Goal: Task Accomplishment & Management: Use online tool/utility

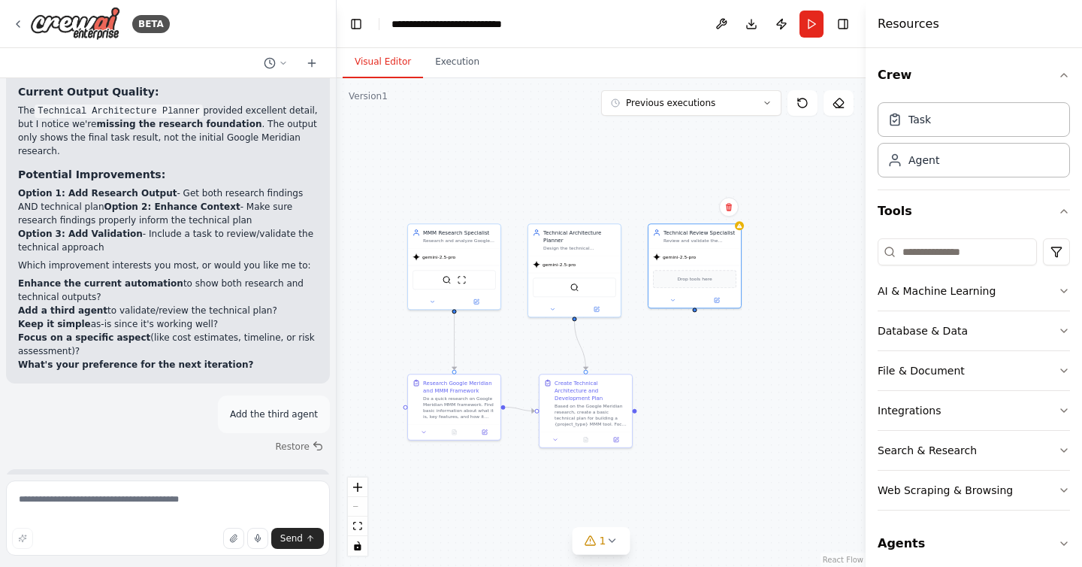
click at [161, 505] on textarea at bounding box center [168, 517] width 324 height 75
type textarea "*"
type textarea "**********"
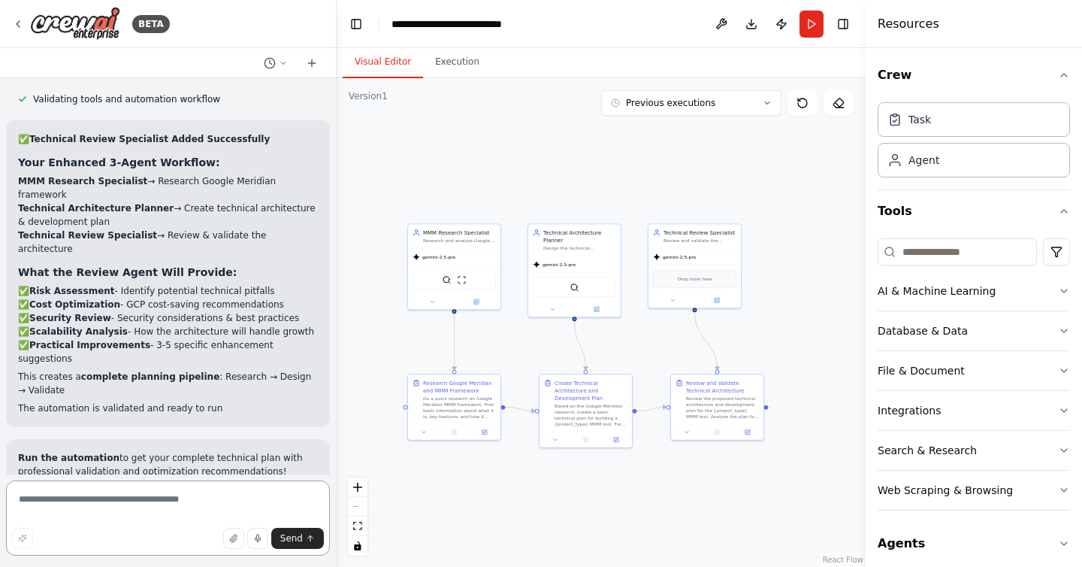
scroll to position [7792, 0]
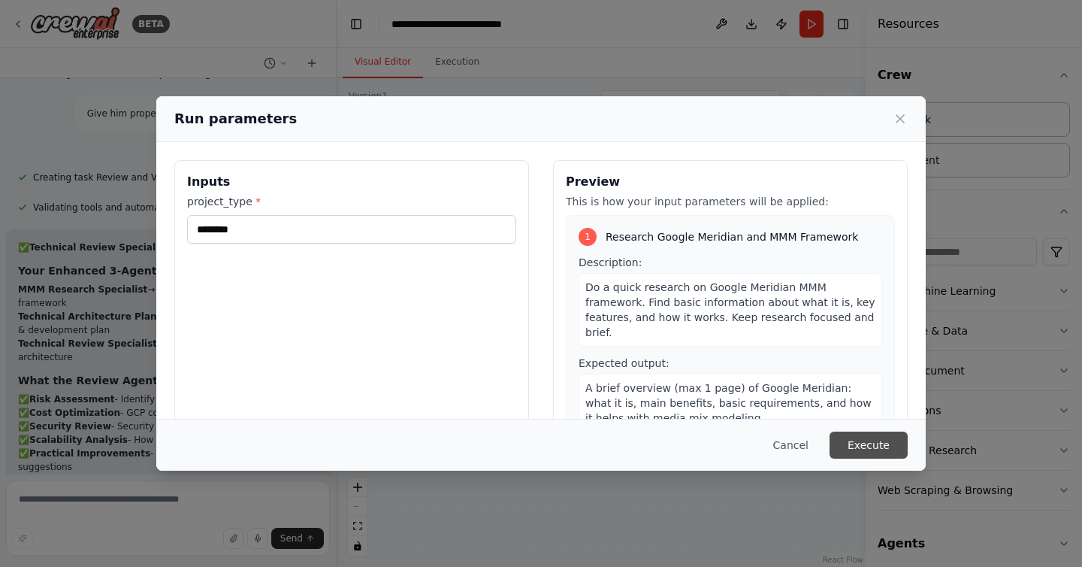
click at [874, 441] on button "Execute" at bounding box center [869, 444] width 78 height 27
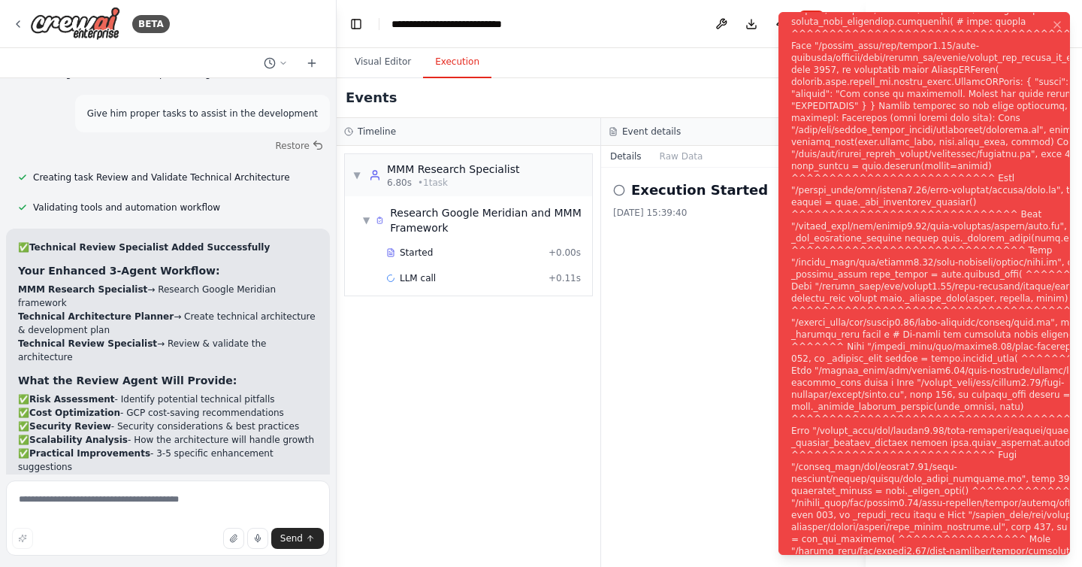
scroll to position [7792, 0]
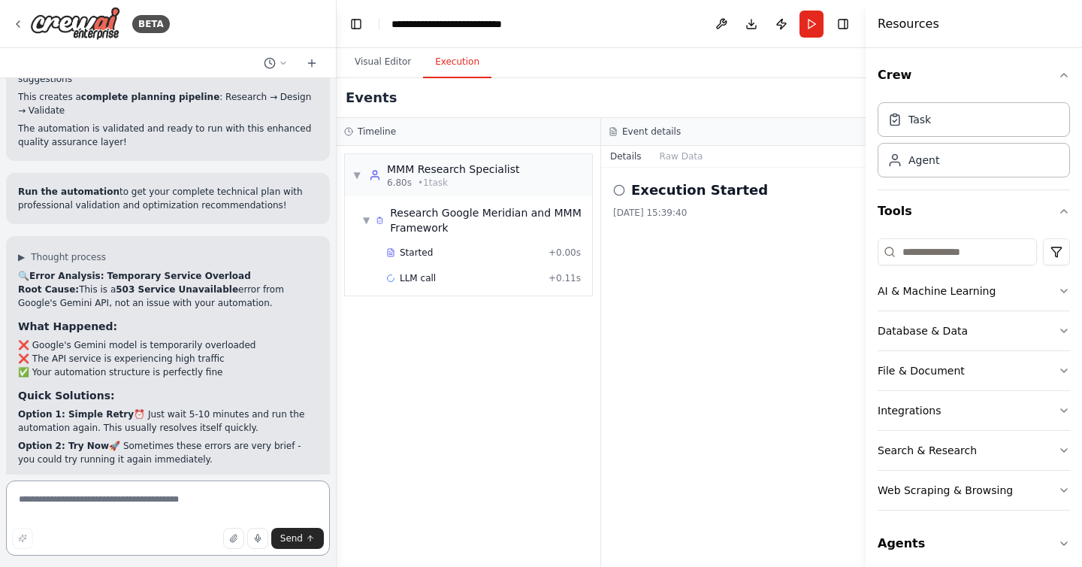
scroll to position [8055, 0]
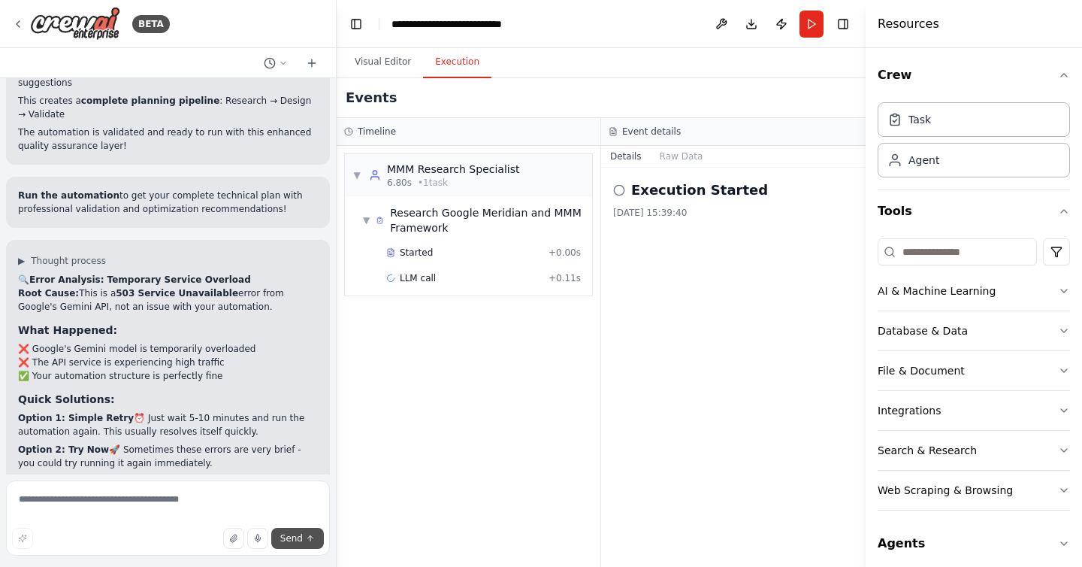
click at [301, 535] on span "Send" at bounding box center [291, 538] width 23 height 12
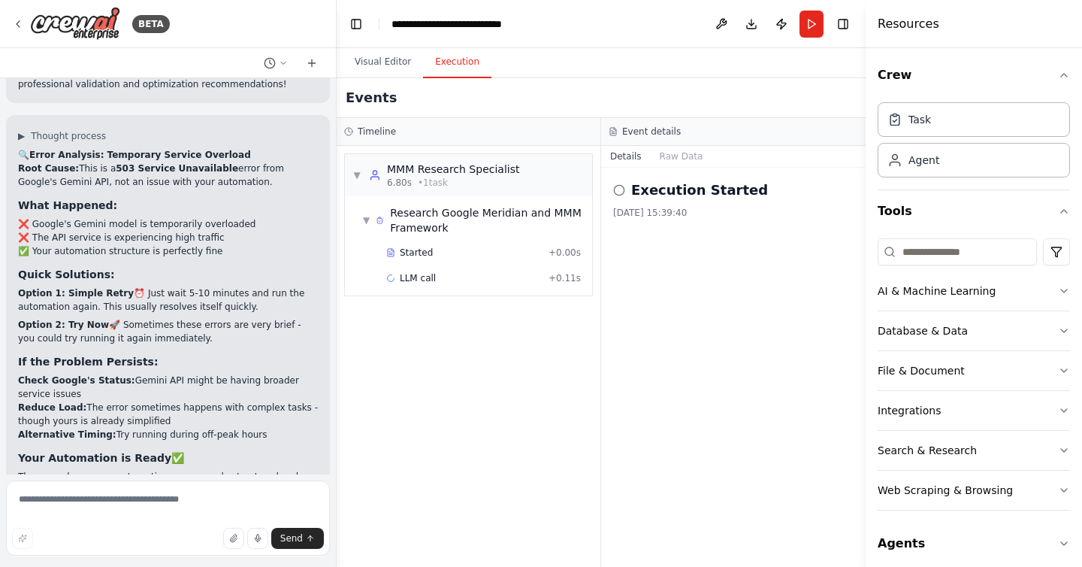
scroll to position [8189, 0]
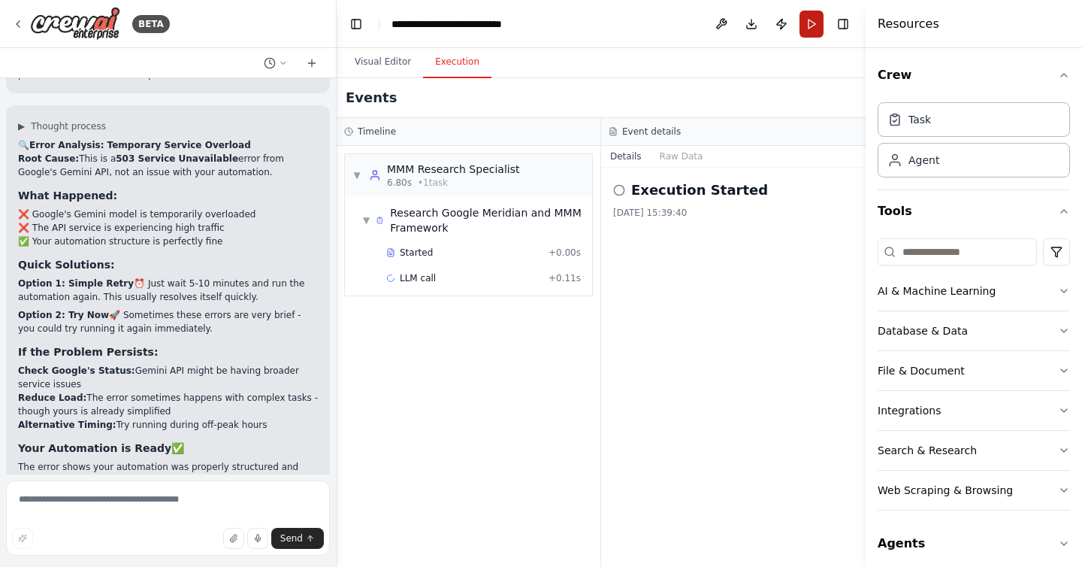
click at [812, 26] on button "Run" at bounding box center [812, 24] width 24 height 27
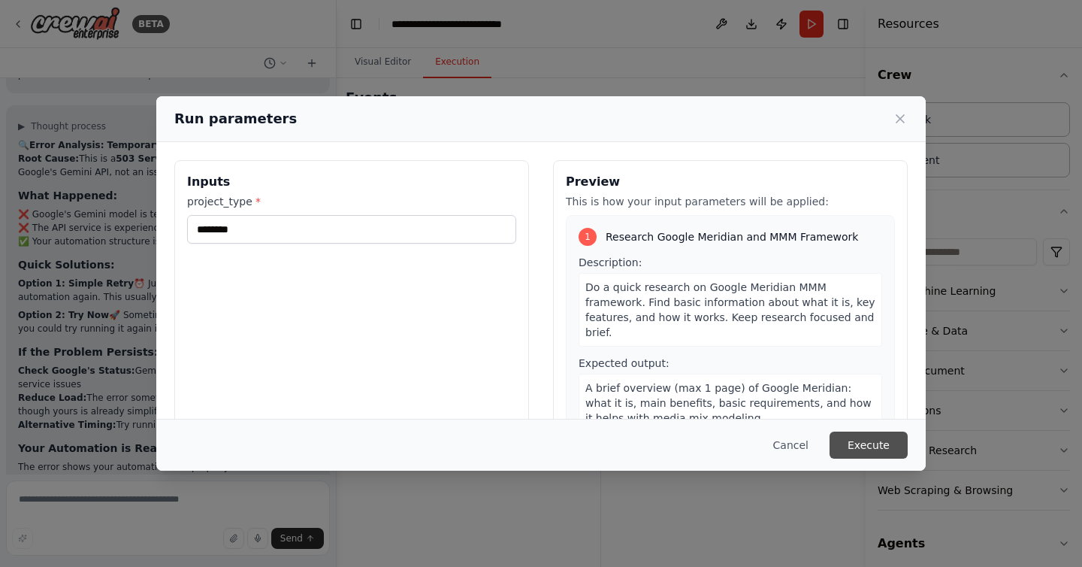
click at [846, 442] on button "Execute" at bounding box center [869, 444] width 78 height 27
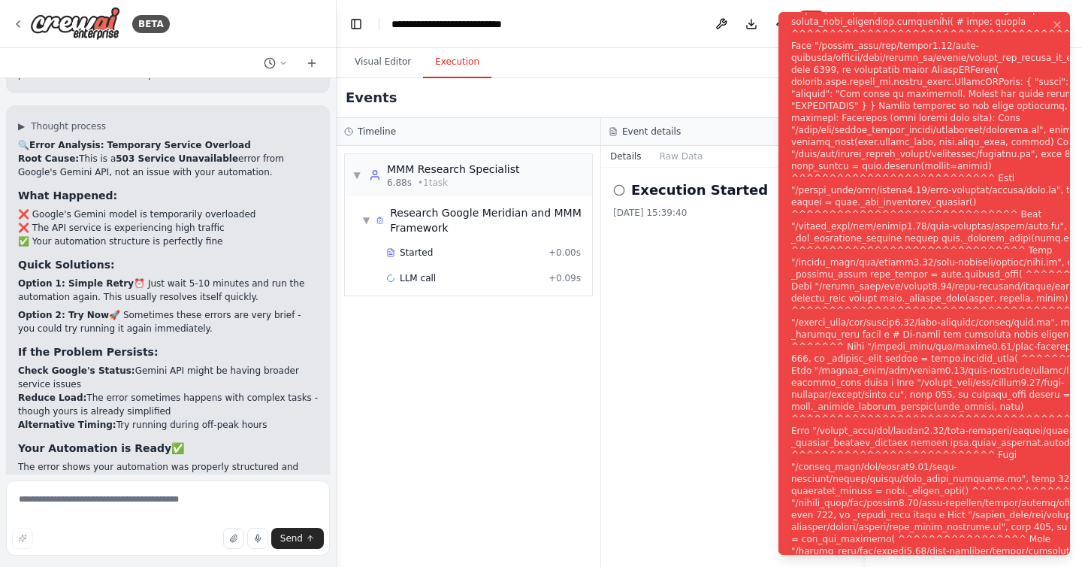
scroll to position [8311, 0]
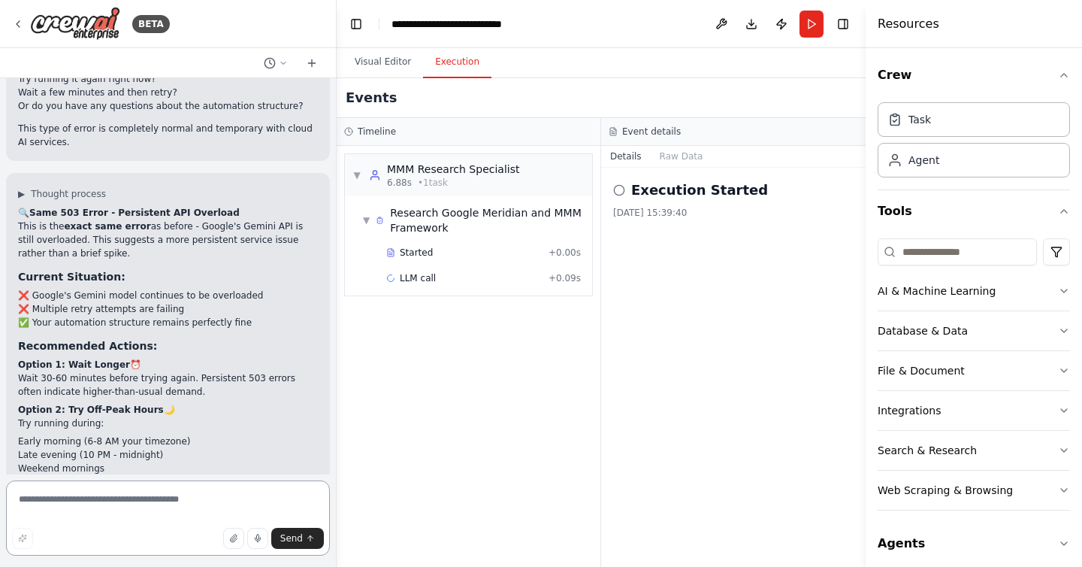
scroll to position [8789, 0]
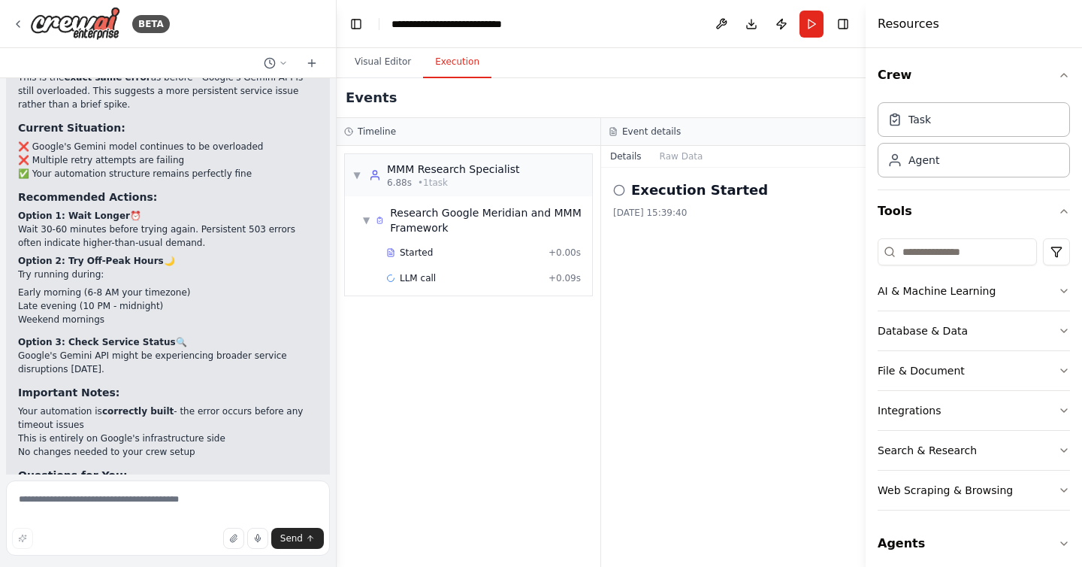
drag, startPoint x: 142, startPoint y: 320, endPoint x: 197, endPoint y: 431, distance: 124.1
click at [197, 431] on div "🔍 Same 503 Error - Persistent API Overload This is the exact same error as befo…" at bounding box center [168, 342] width 300 height 570
drag, startPoint x: 141, startPoint y: 307, endPoint x: 203, endPoint y: 439, distance: 145.6
click at [203, 439] on div "🔍 Same 503 Error - Persistent API Overload This is the exact same error as befo…" at bounding box center [168, 342] width 300 height 570
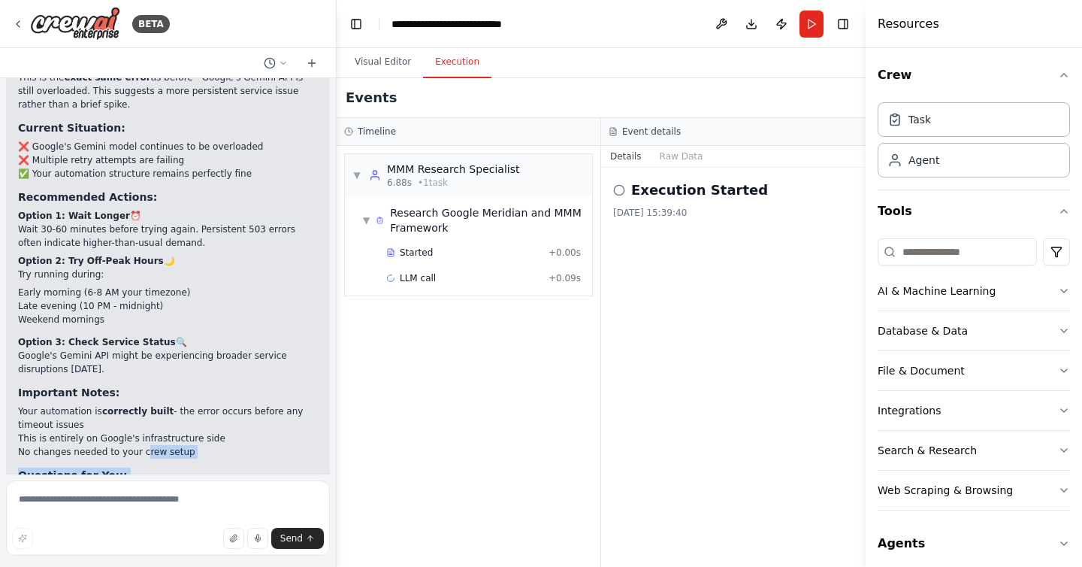
drag, startPoint x: 183, startPoint y: 330, endPoint x: 289, endPoint y: 444, distance: 155.3
click at [289, 444] on div "🔍 Same 503 Error - Persistent API Overload This is the exact same error as befo…" at bounding box center [168, 342] width 300 height 570
drag, startPoint x: 219, startPoint y: 323, endPoint x: 276, endPoint y: 443, distance: 132.5
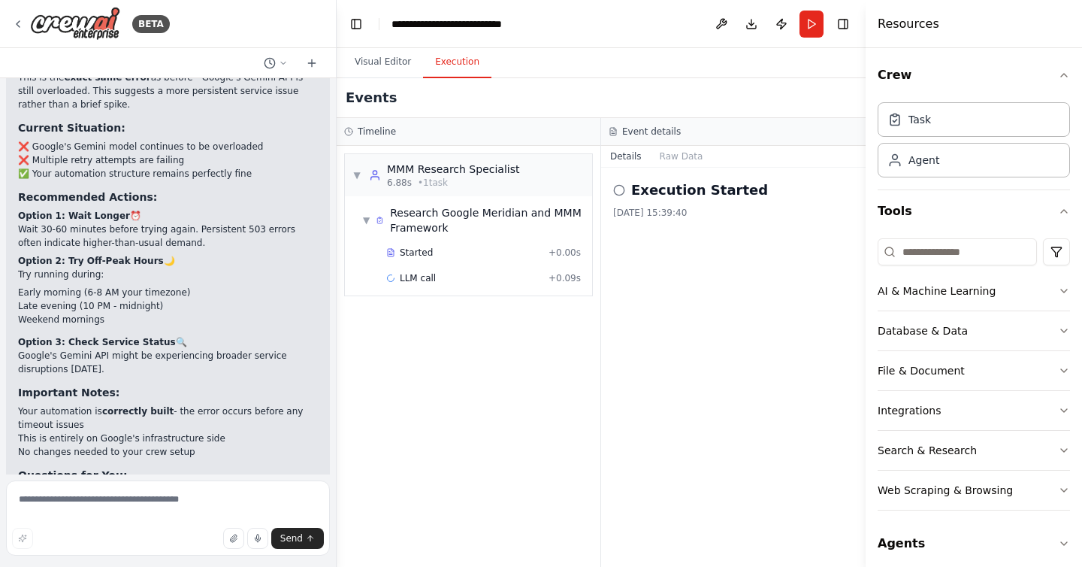
click at [276, 443] on div "🔍 Same 503 Error - Persistent API Overload This is the exact same error as befo…" at bounding box center [168, 342] width 300 height 570
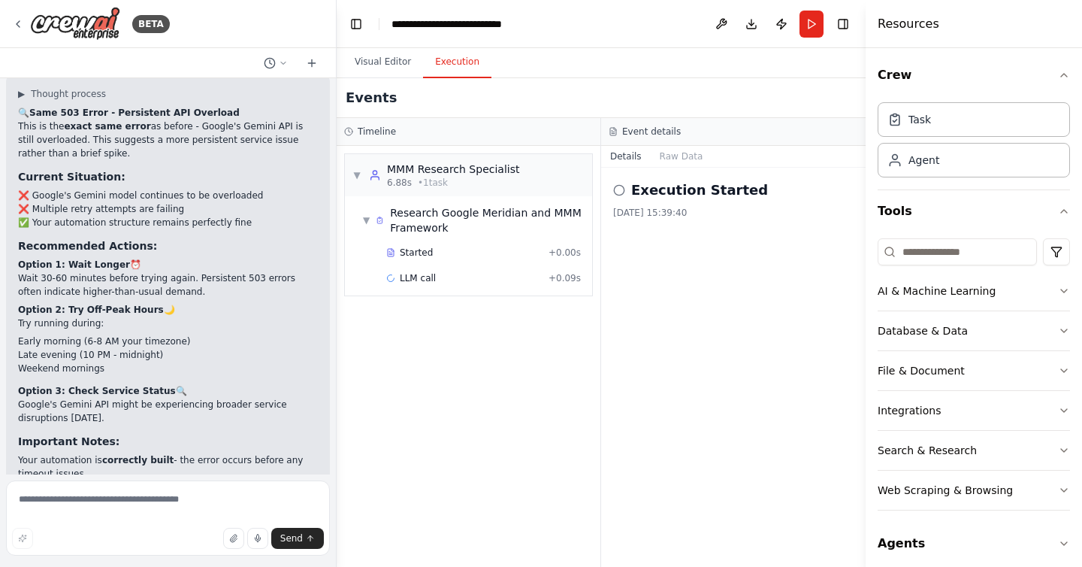
scroll to position [8724, 0]
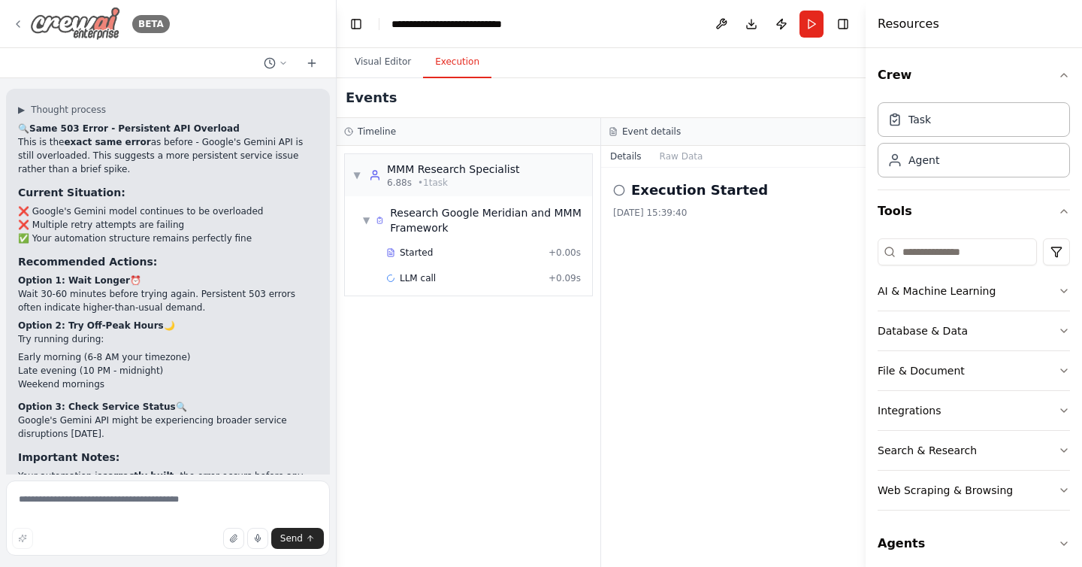
click at [72, 32] on img at bounding box center [75, 24] width 90 height 34
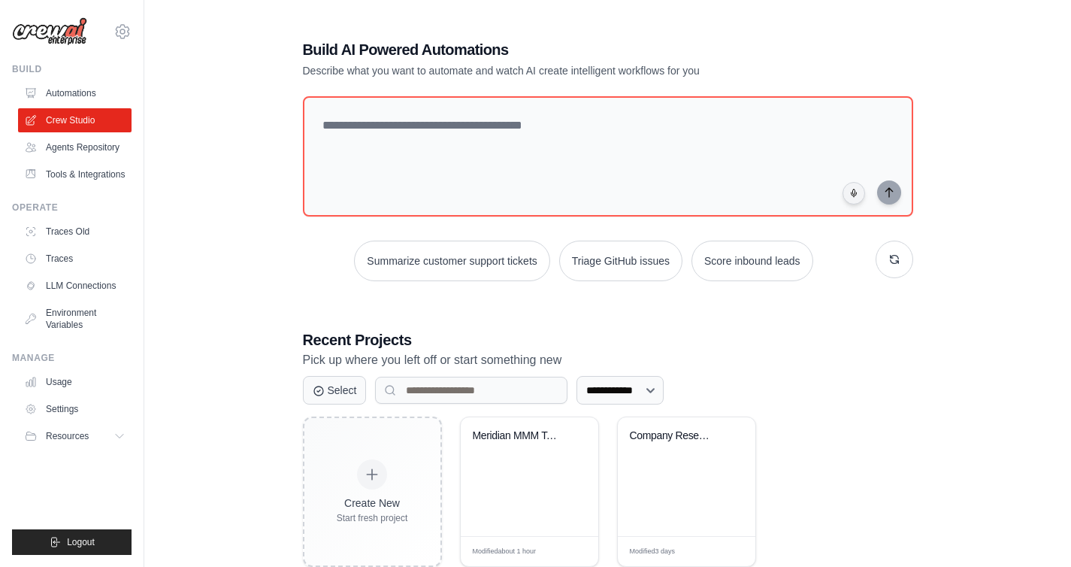
scroll to position [38, 0]
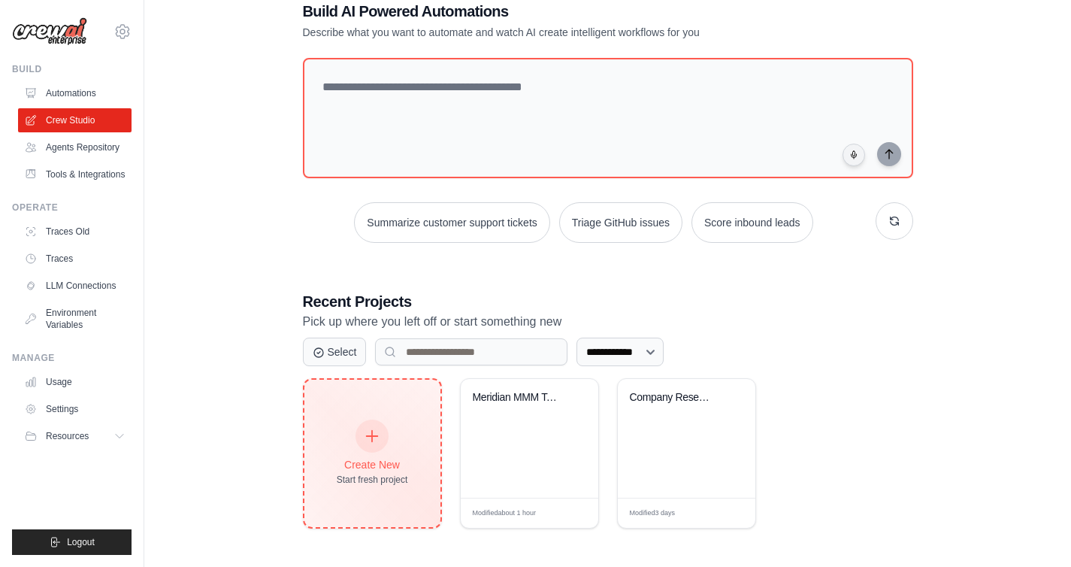
click at [397, 463] on div "Create New" at bounding box center [372, 464] width 71 height 15
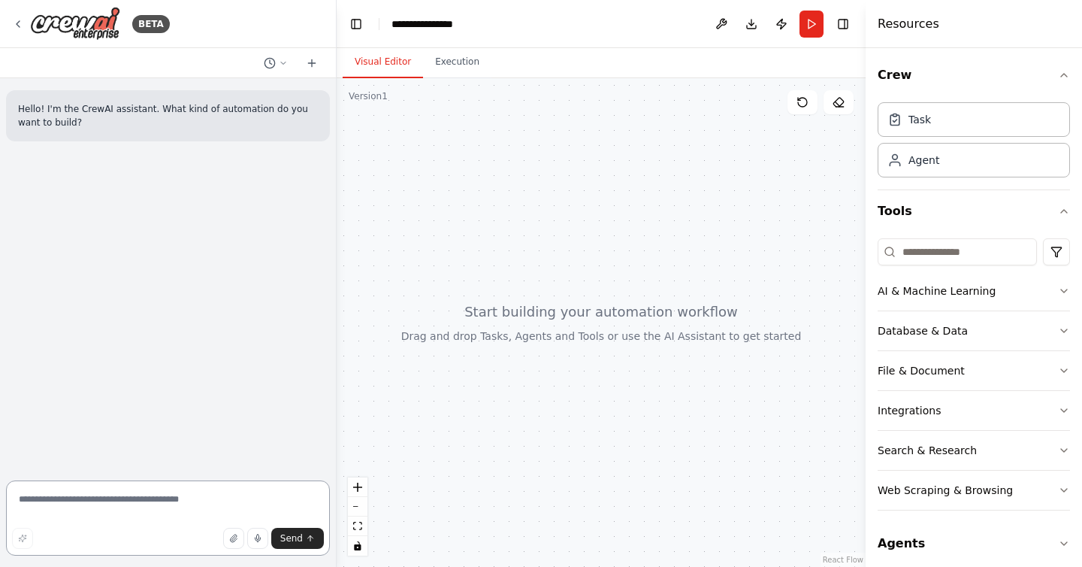
click at [161, 504] on textarea at bounding box center [168, 517] width 324 height 75
type textarea "**********"
click at [158, 507] on textarea "**********" at bounding box center [168, 517] width 324 height 75
click at [448, 298] on div at bounding box center [601, 322] width 529 height 489
click at [137, 507] on textarea "**********" at bounding box center [168, 517] width 324 height 75
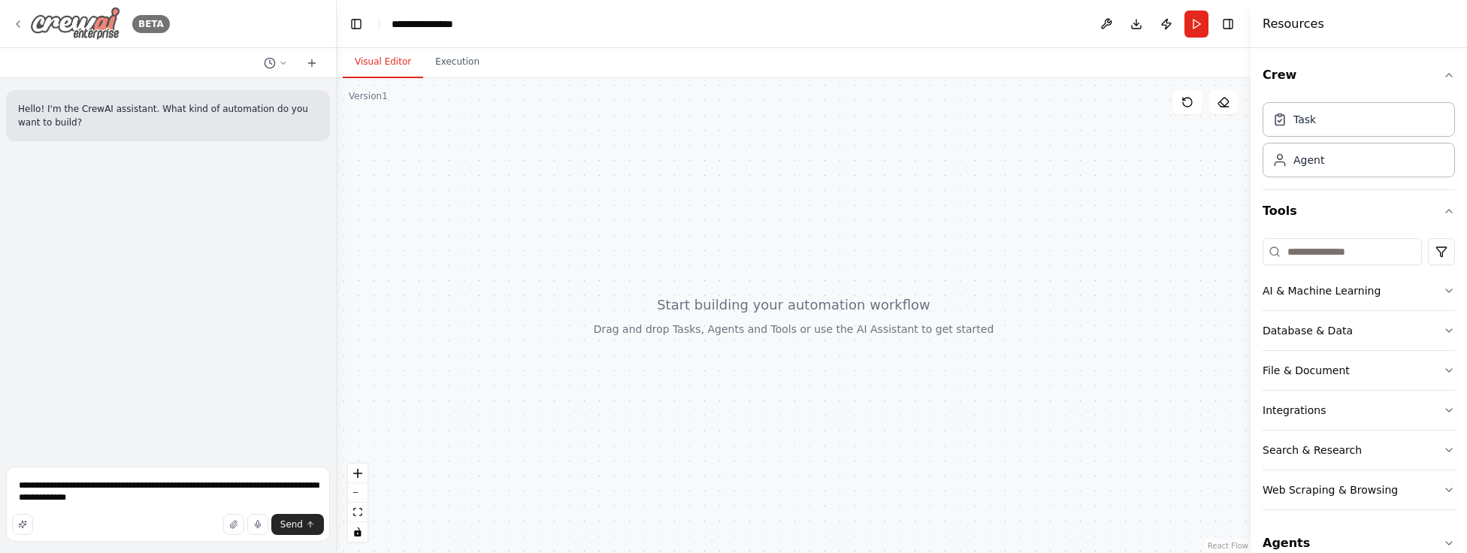
click at [79, 24] on img at bounding box center [75, 24] width 90 height 34
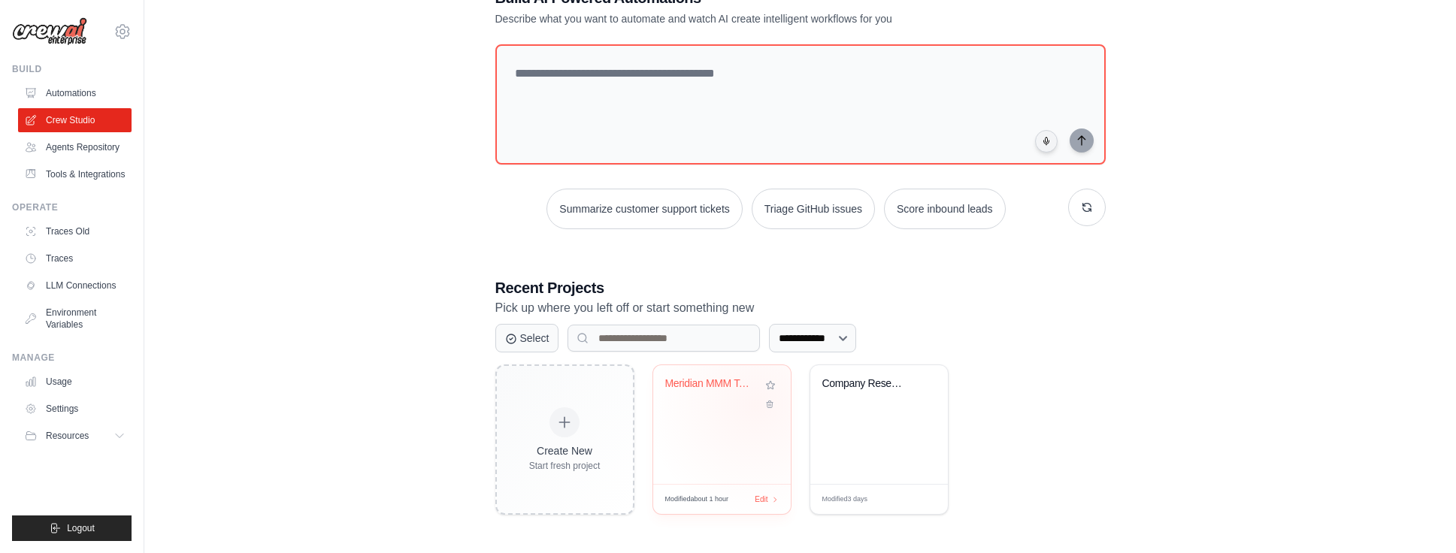
click at [755, 404] on div "Meridian MMM Tool Development" at bounding box center [722, 394] width 114 height 35
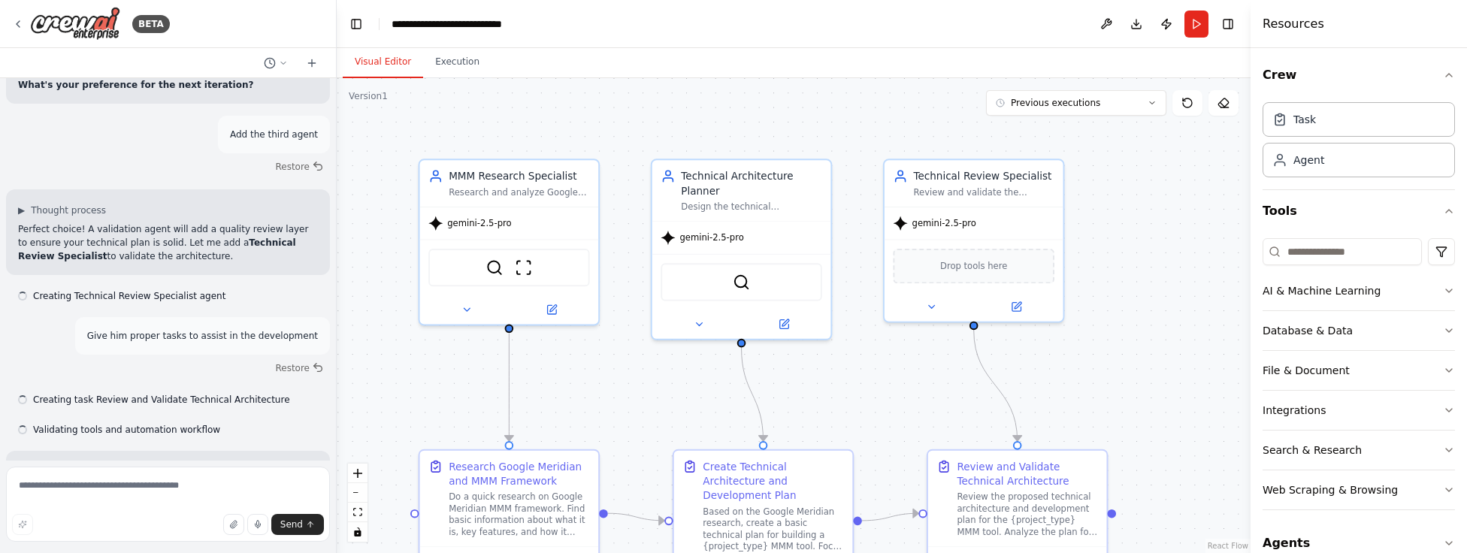
scroll to position [7448, 0]
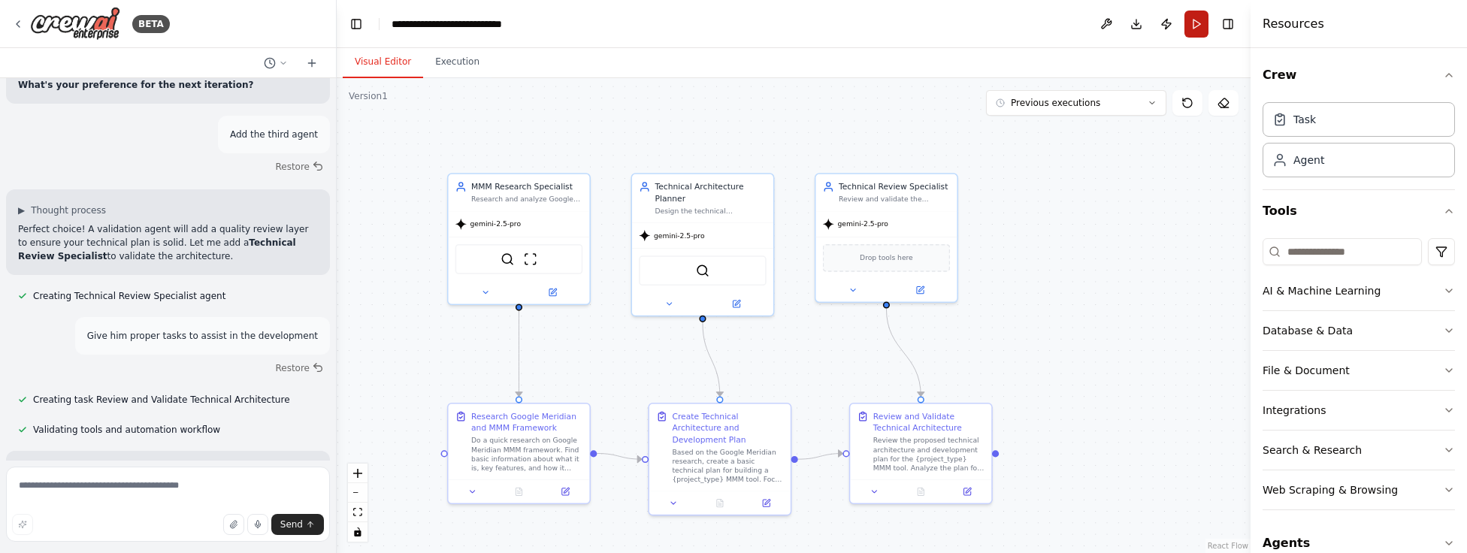
click at [1200, 31] on button "Run" at bounding box center [1197, 24] width 24 height 27
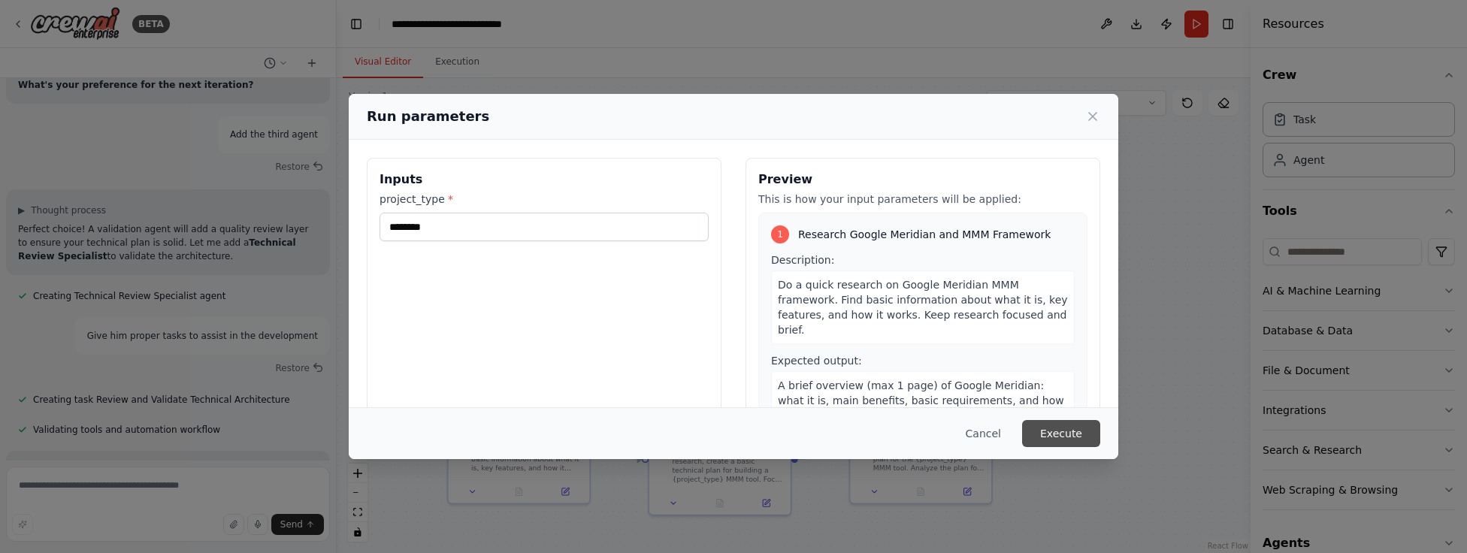
click at [1034, 435] on button "Execute" at bounding box center [1061, 433] width 78 height 27
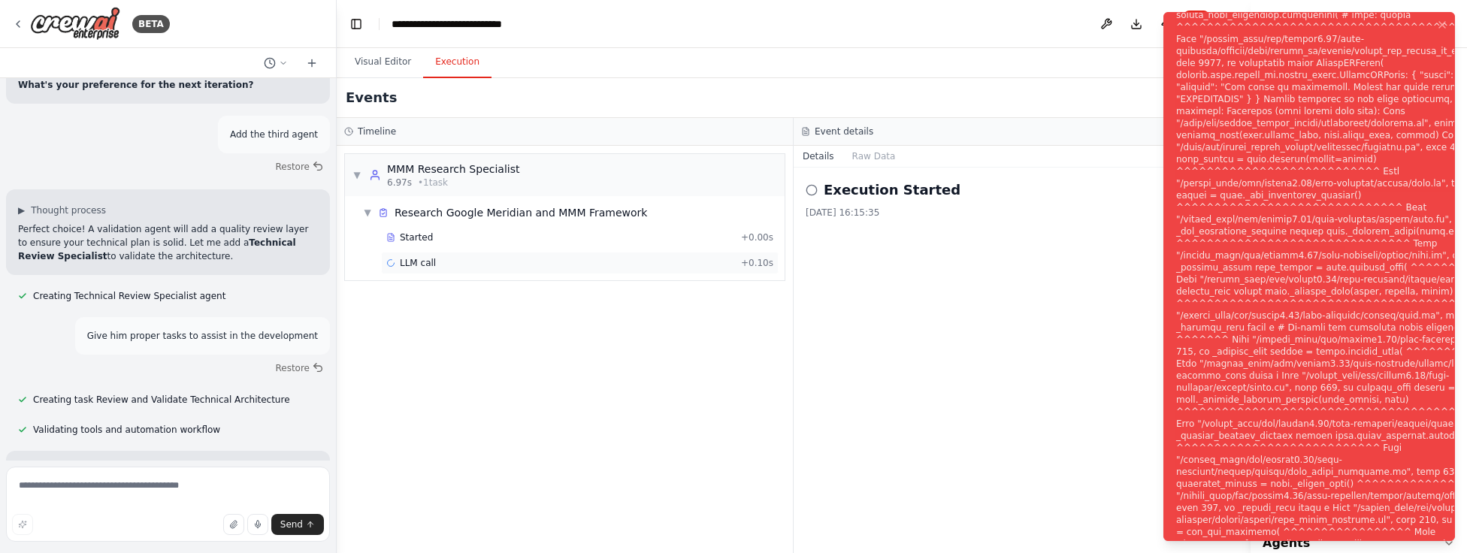
click at [718, 259] on div "LLM call + 0.10s" at bounding box center [579, 263] width 387 height 12
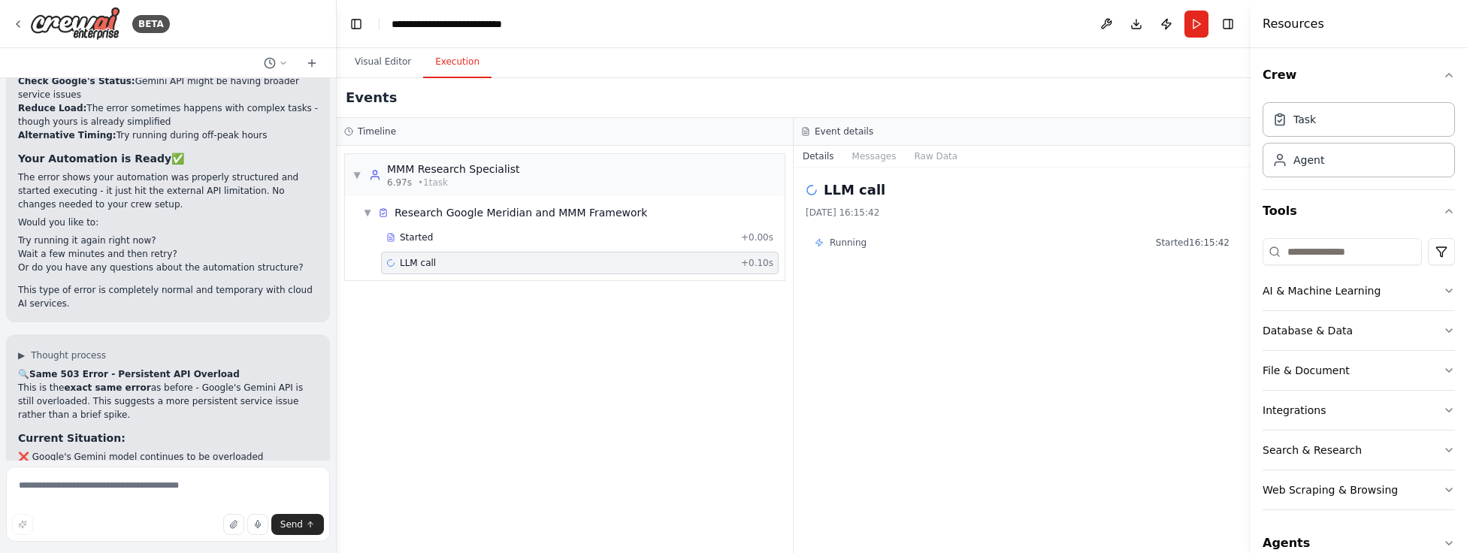
scroll to position [8924, 0]
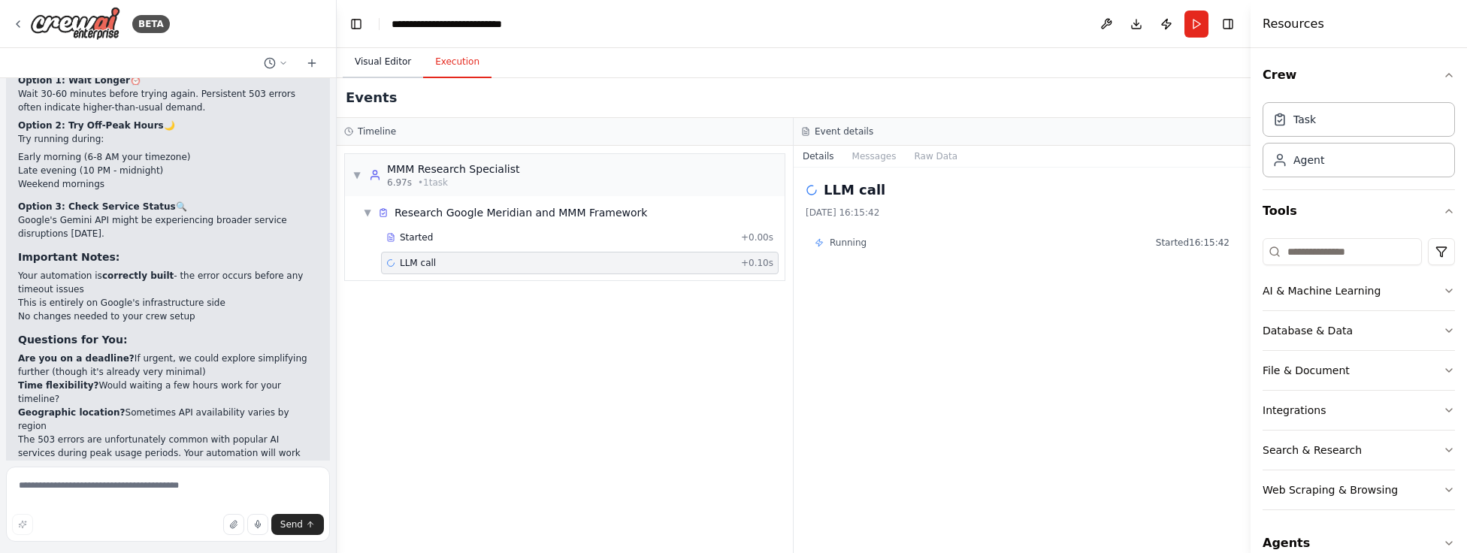
click at [398, 60] on button "Visual Editor" at bounding box center [383, 63] width 80 height 32
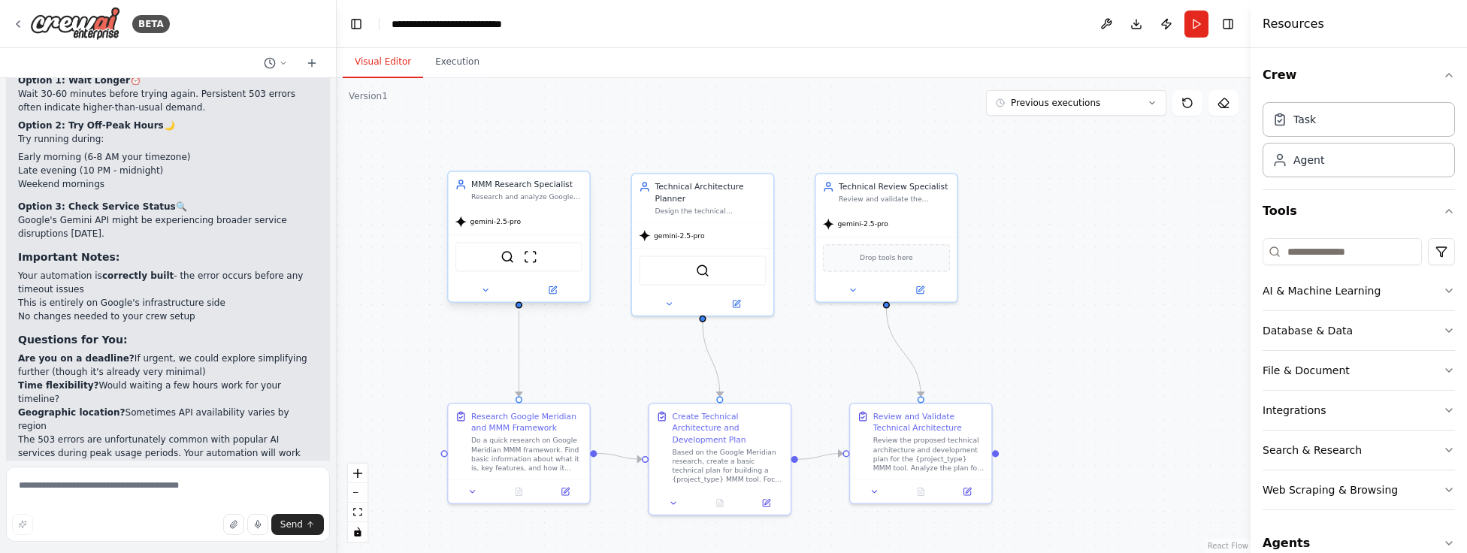
click at [559, 298] on div at bounding box center [519, 290] width 141 height 23
click at [556, 292] on icon at bounding box center [553, 290] width 7 height 7
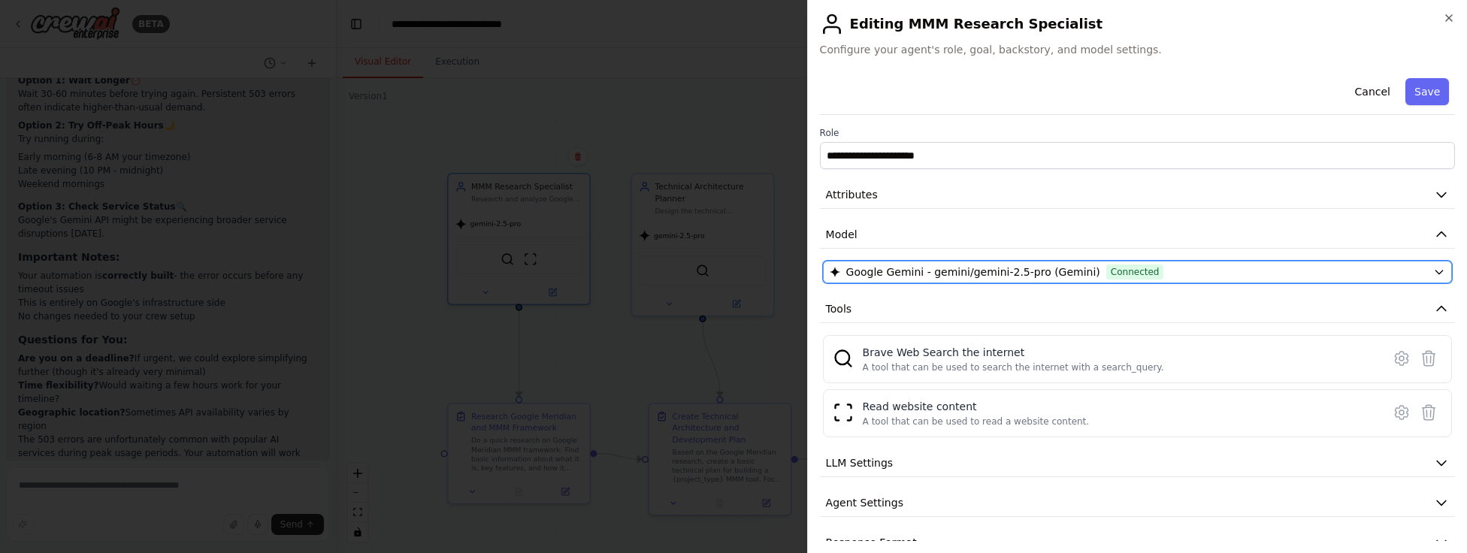
click at [1031, 273] on span "Google Gemini - gemini/gemini-2.5-pro (Gemini)" at bounding box center [973, 272] width 254 height 15
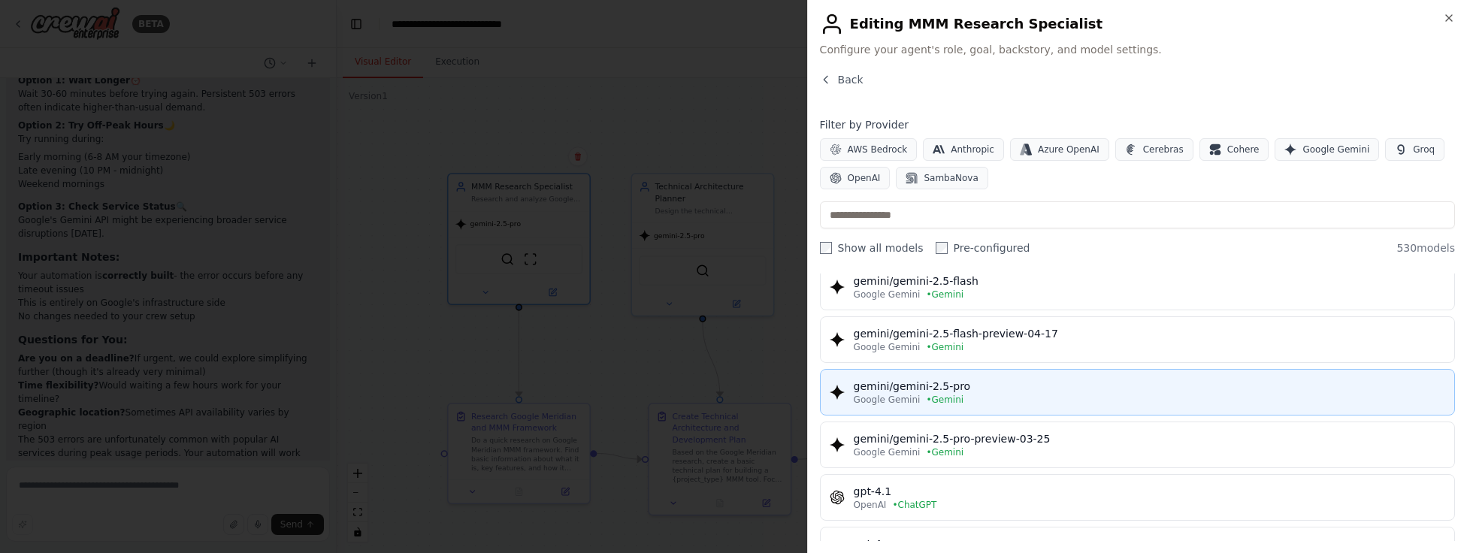
scroll to position [0, 0]
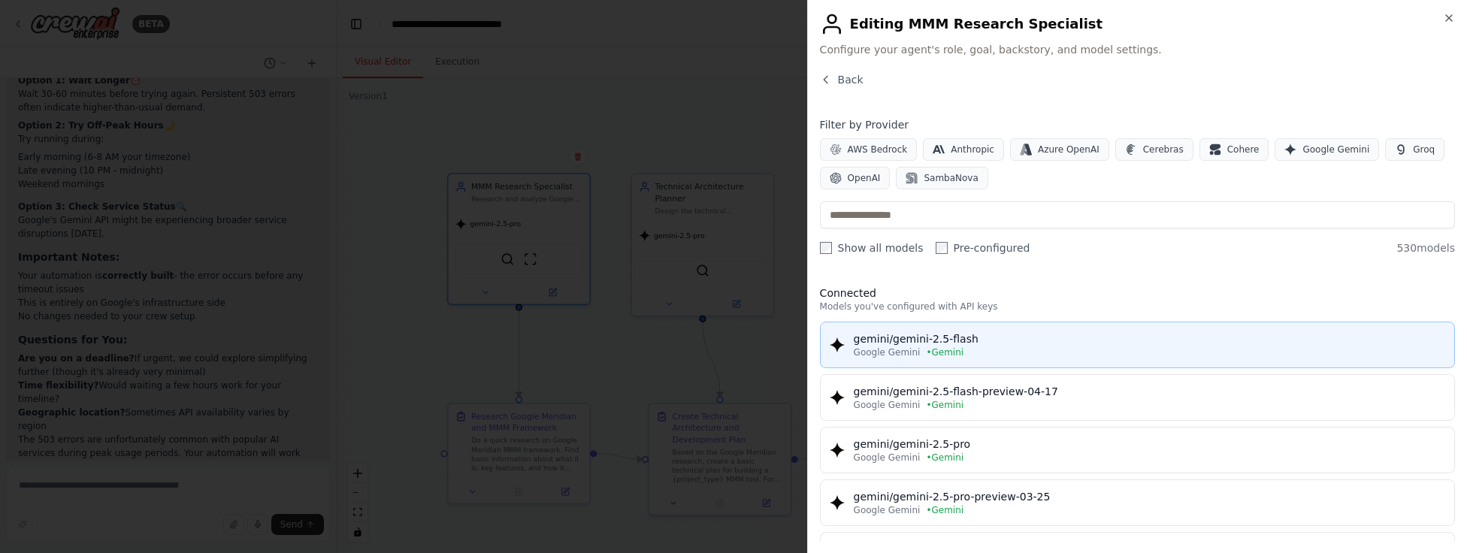
click at [979, 347] on div "Google Gemini • Gemini" at bounding box center [1150, 353] width 592 height 12
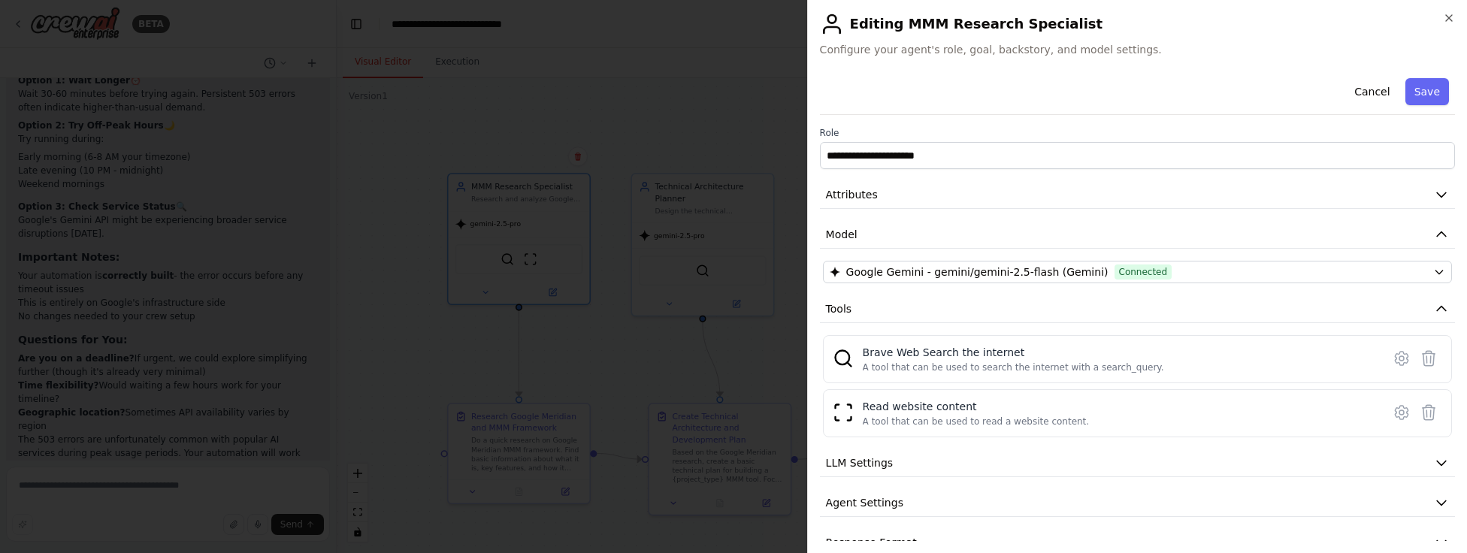
click at [1420, 90] on button "Save" at bounding box center [1428, 91] width 44 height 27
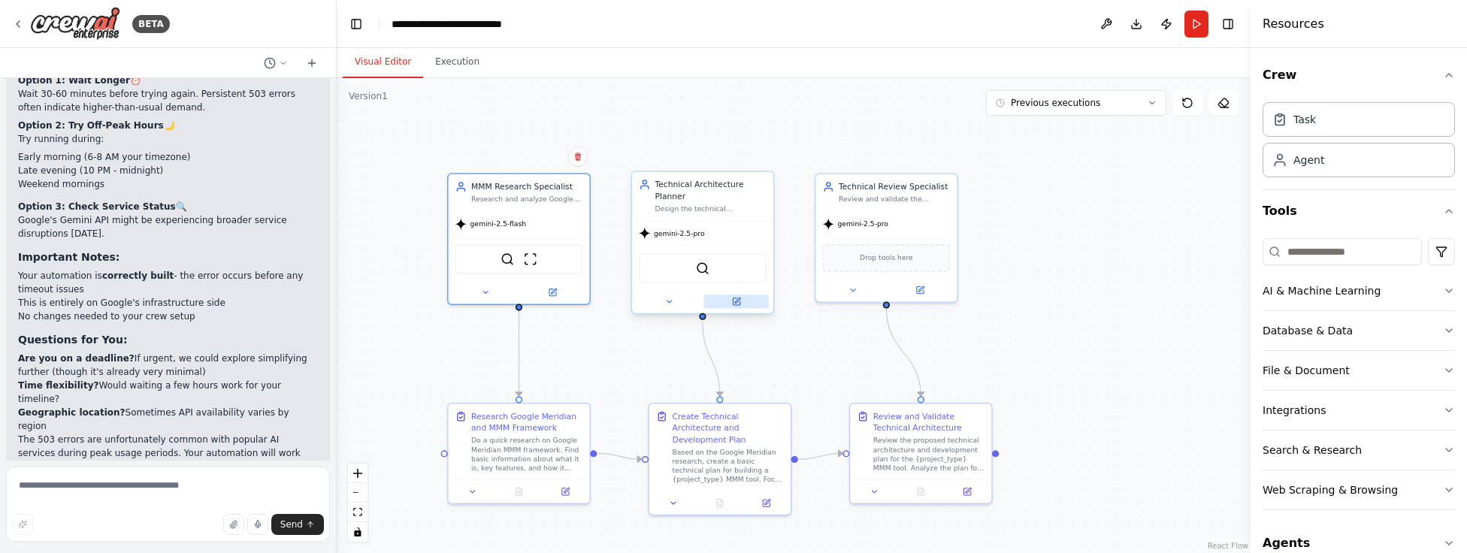
click at [743, 305] on button at bounding box center [736, 302] width 65 height 14
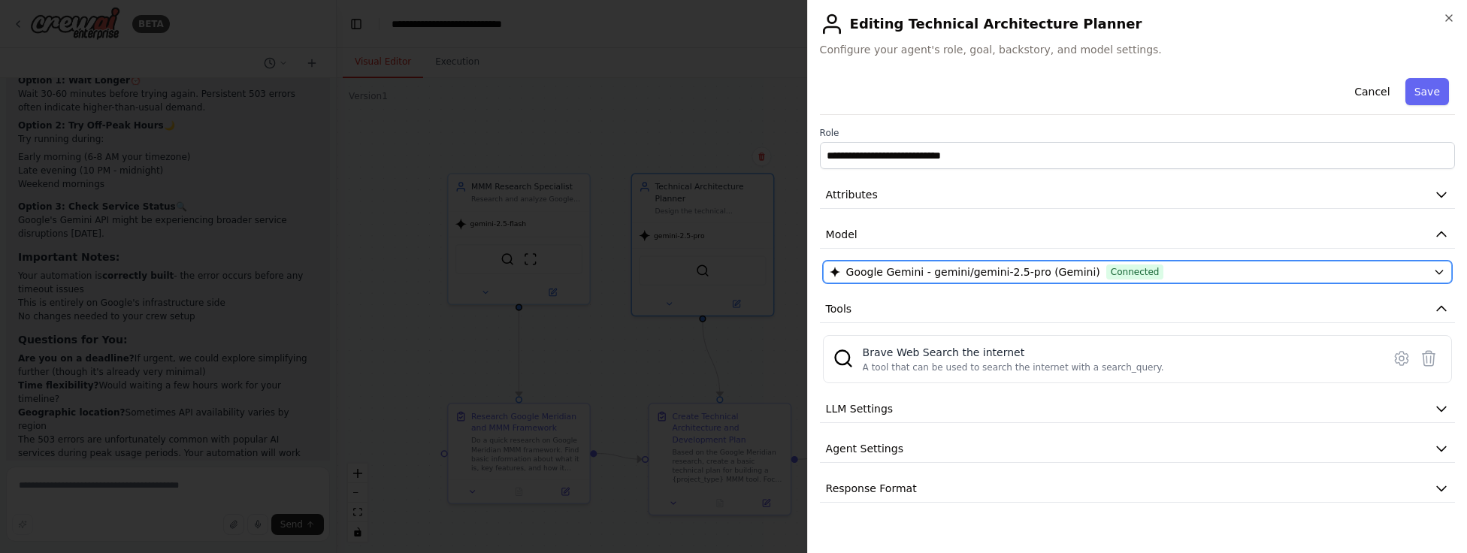
click at [1171, 274] on div "Google Gemini - gemini/gemini-2.5-pro (Gemini) Connected" at bounding box center [1129, 272] width 598 height 15
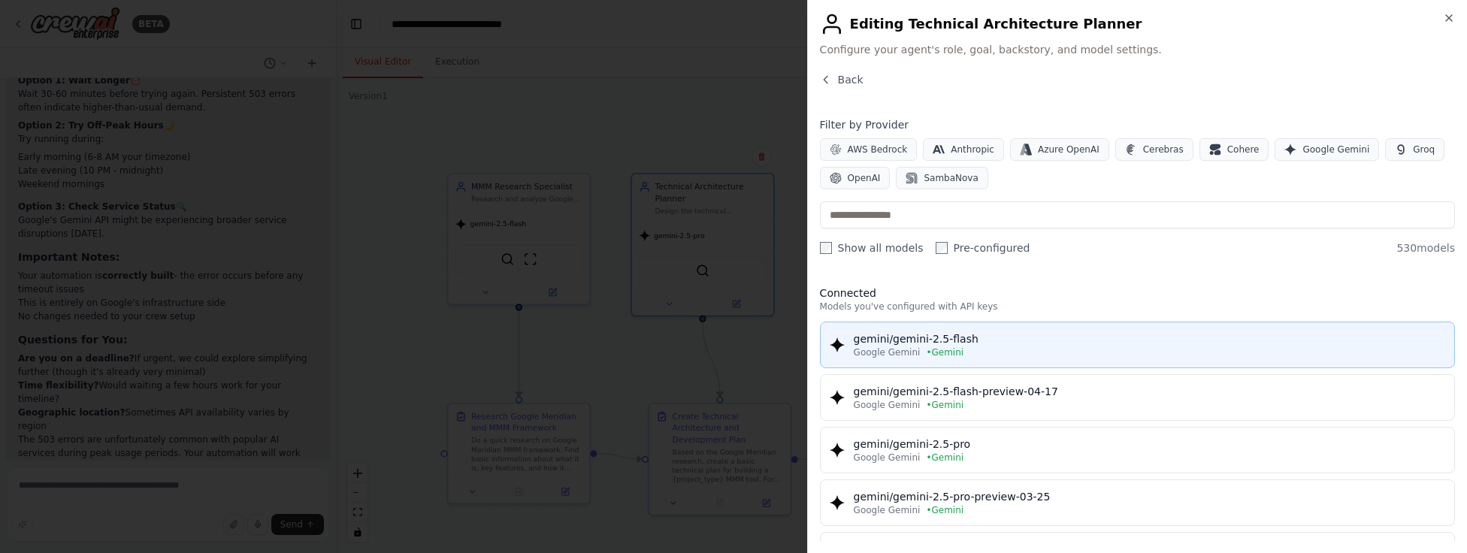
click at [970, 362] on button "gemini/gemini-2.5-flash Google Gemini • Gemini" at bounding box center [1137, 345] width 635 height 47
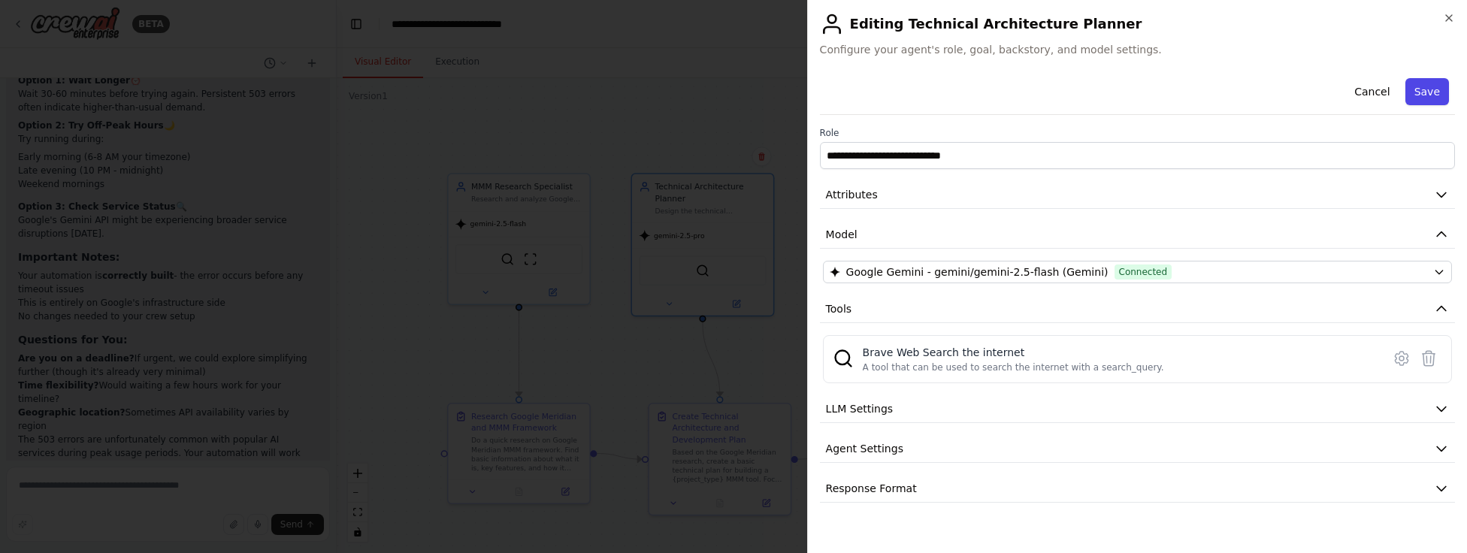
click at [1431, 93] on button "Save" at bounding box center [1428, 91] width 44 height 27
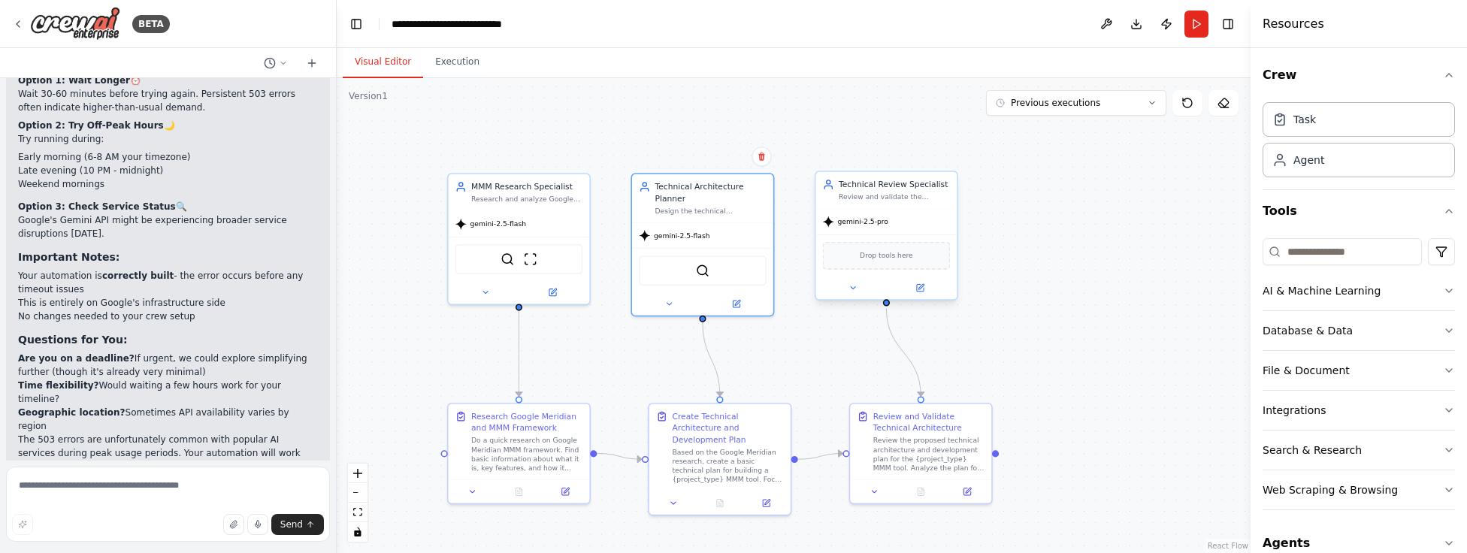
click at [929, 295] on div at bounding box center [886, 288] width 141 height 23
click at [928, 290] on button at bounding box center [920, 288] width 65 height 14
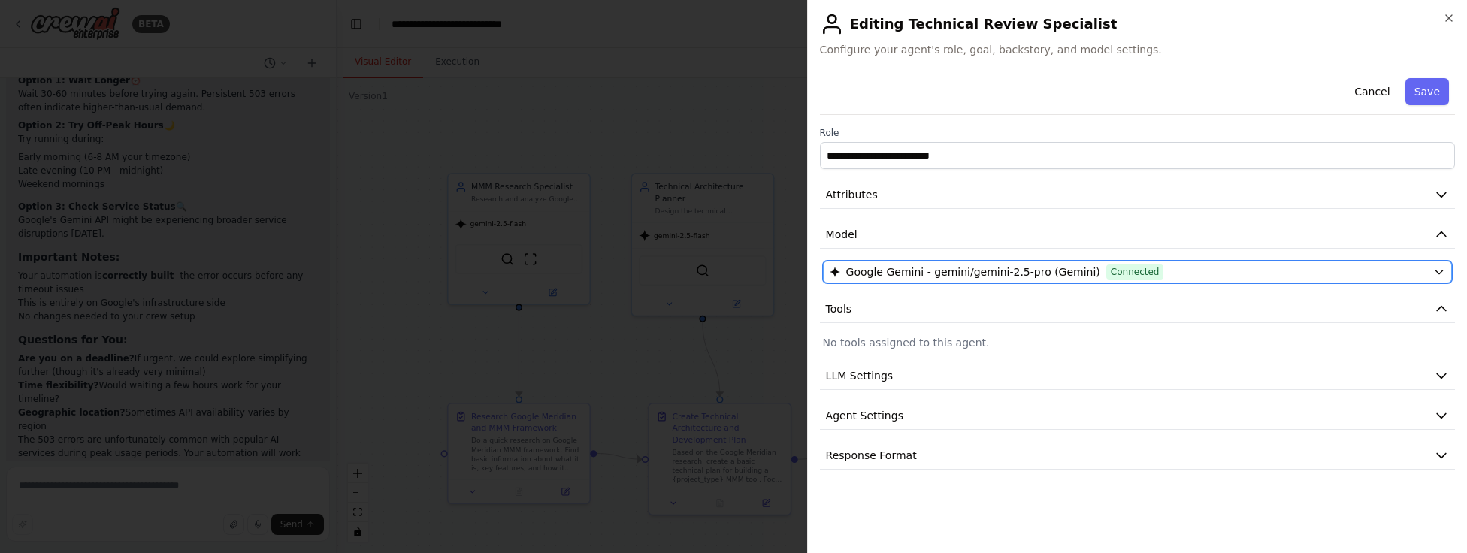
click at [1061, 277] on span "Google Gemini - gemini/gemini-2.5-pro (Gemini)" at bounding box center [973, 272] width 254 height 15
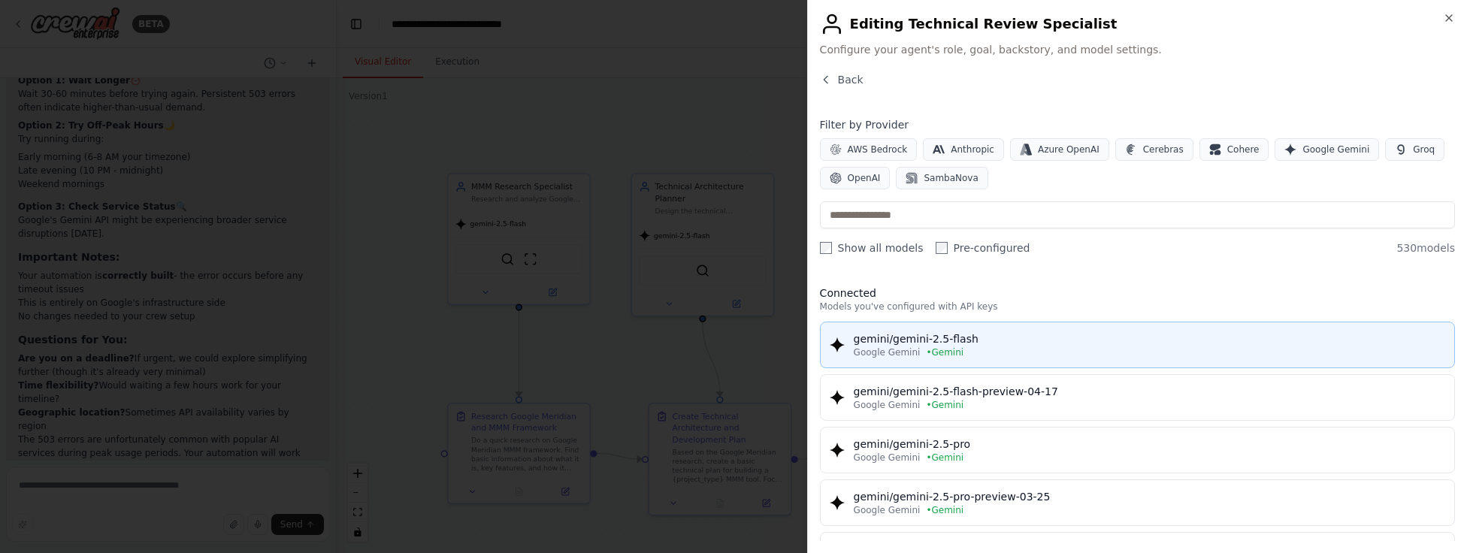
click at [995, 354] on div "Google Gemini • Gemini" at bounding box center [1150, 353] width 592 height 12
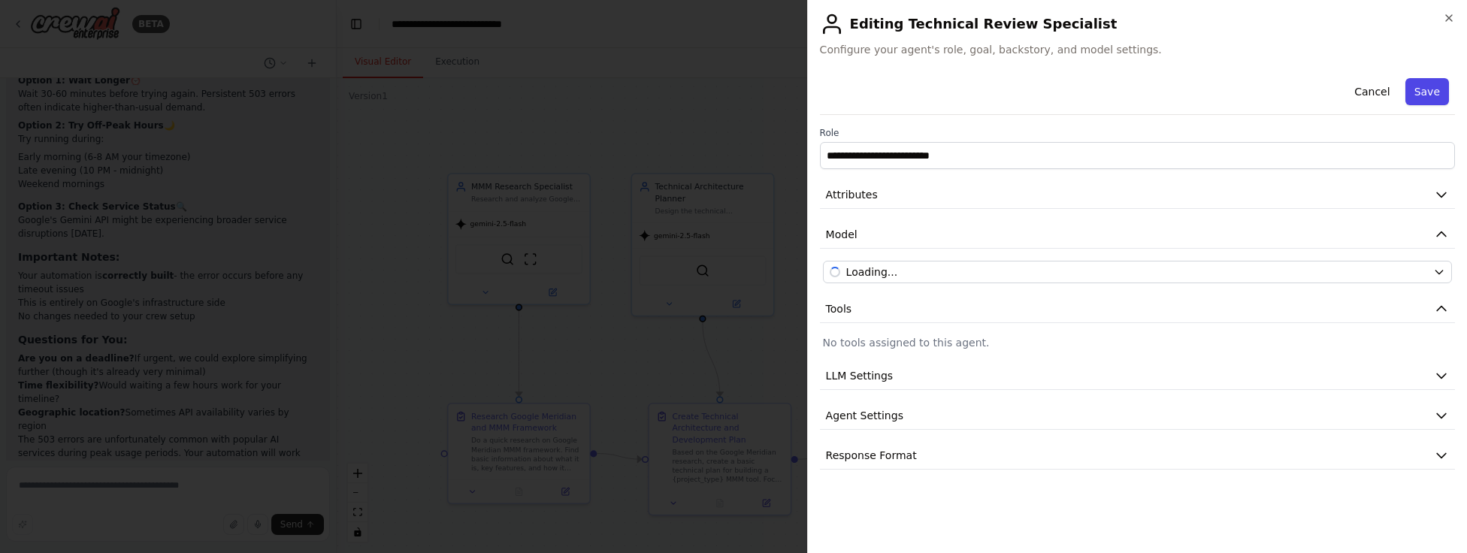
click at [1418, 97] on button "Save" at bounding box center [1428, 91] width 44 height 27
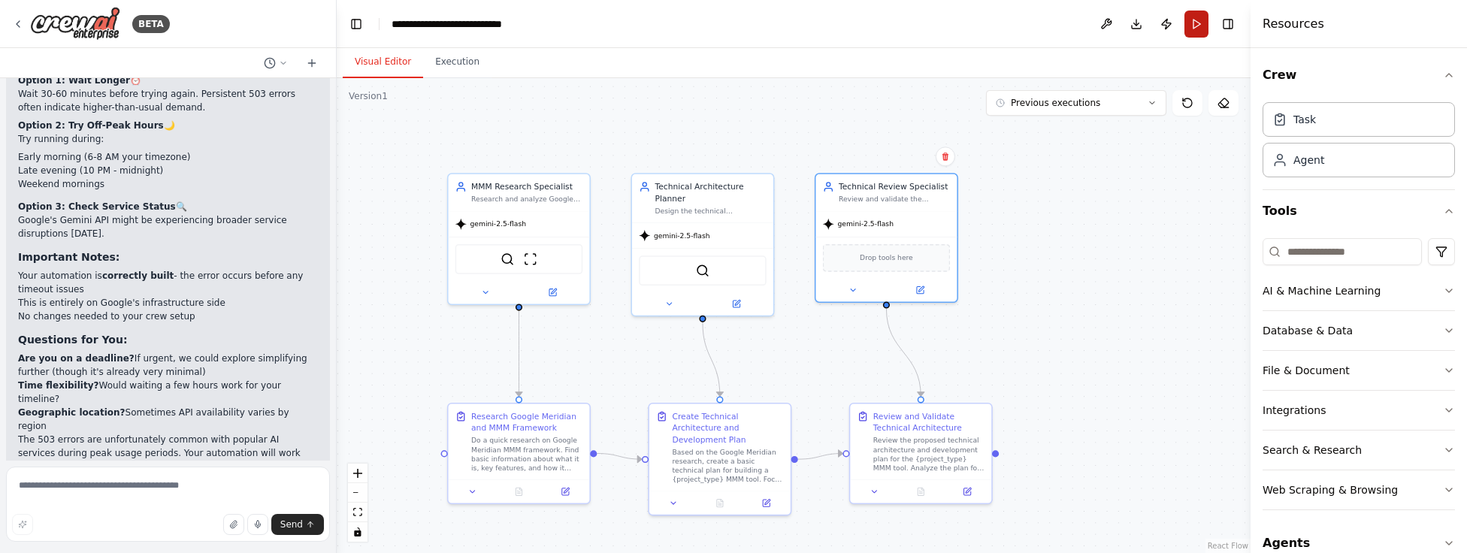
click at [1193, 22] on button "Run" at bounding box center [1197, 24] width 24 height 27
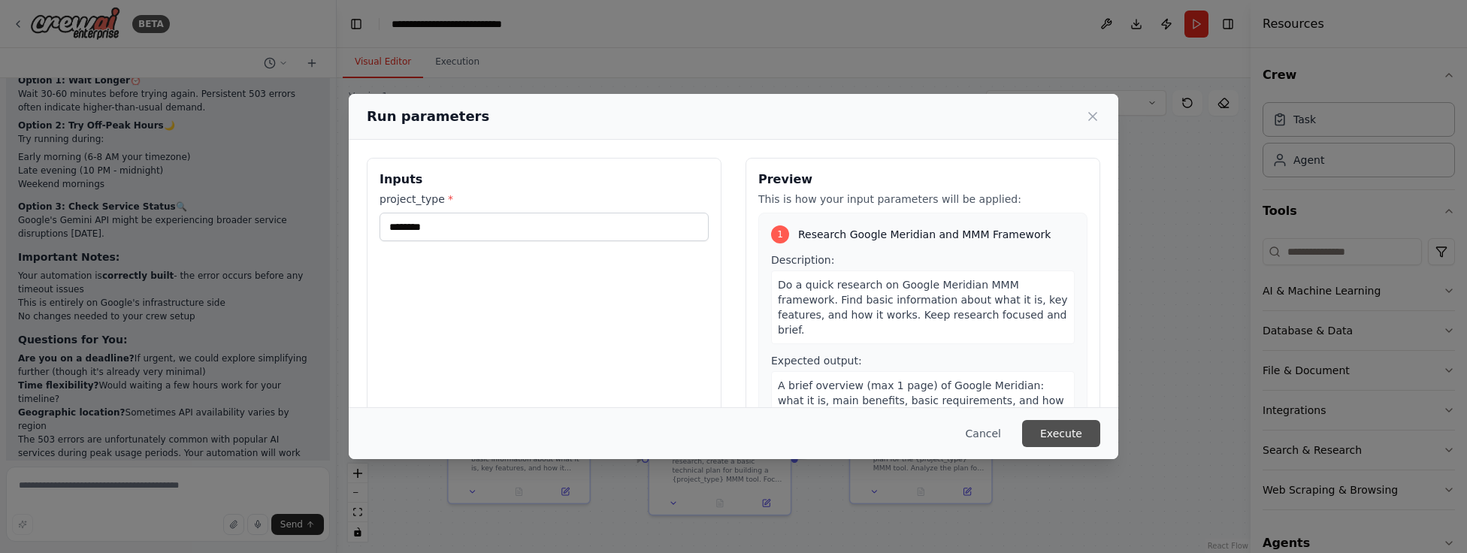
click at [1070, 445] on button "Execute" at bounding box center [1061, 433] width 78 height 27
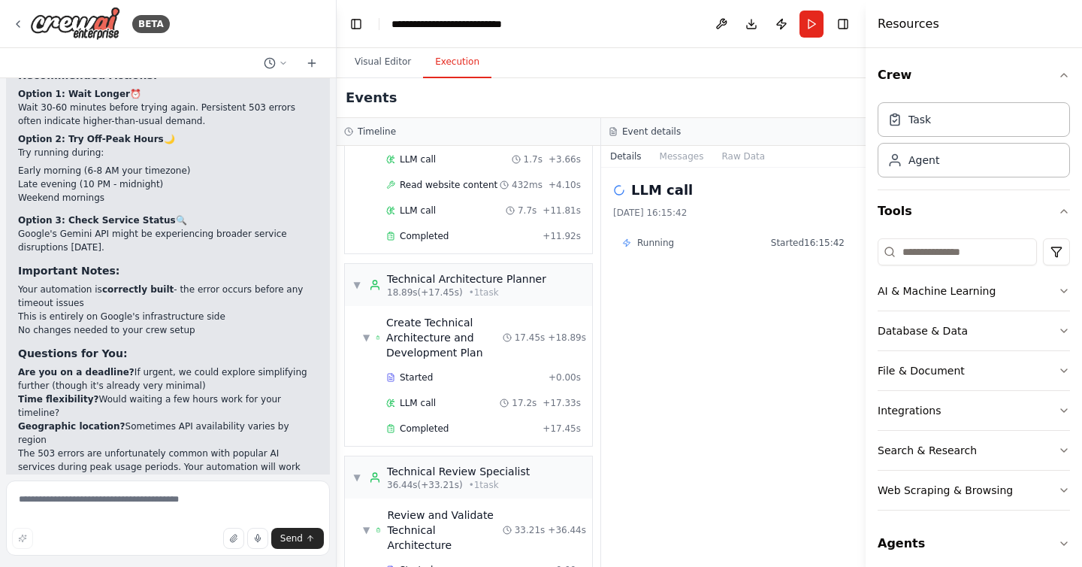
scroll to position [239, 0]
